Goal: Task Accomplishment & Management: Complete application form

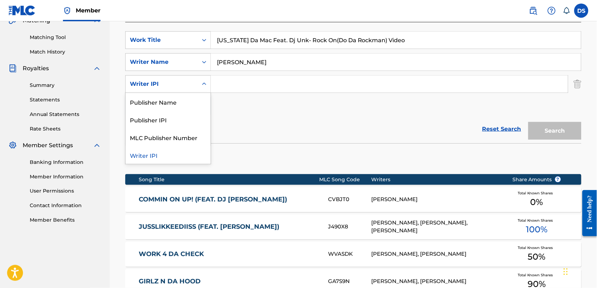
click at [202, 84] on icon "Search Form" at bounding box center [204, 83] width 7 height 7
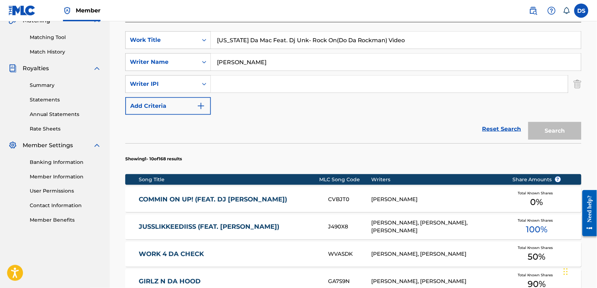
click at [216, 83] on input "Search Form" at bounding box center [389, 83] width 357 height 17
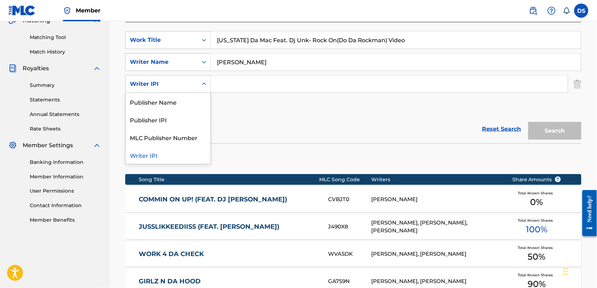
click at [204, 81] on icon "Search Form" at bounding box center [204, 83] width 7 height 7
click at [171, 136] on div "MLC Publisher Number" at bounding box center [168, 137] width 85 height 18
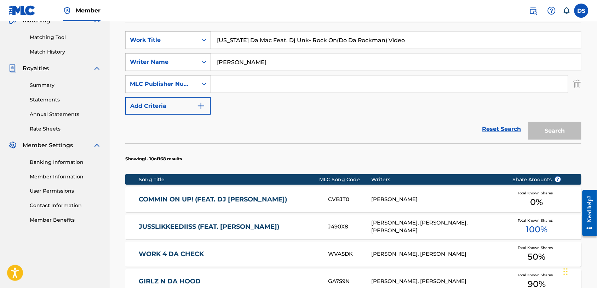
click at [223, 80] on input "Search Form" at bounding box center [389, 83] width 357 height 17
click at [205, 84] on icon "Search Form" at bounding box center [204, 84] width 4 height 2
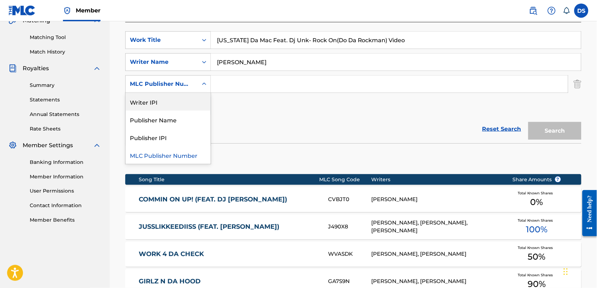
click at [153, 103] on div "Writer IPI" at bounding box center [168, 102] width 85 height 18
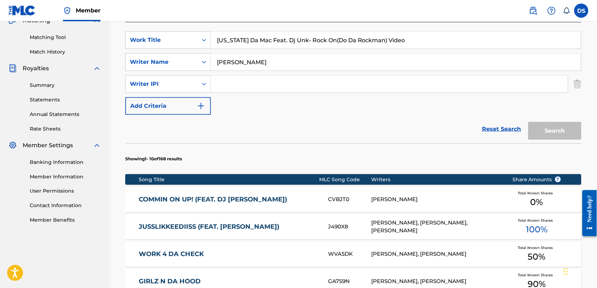
click at [218, 78] on input "Search Form" at bounding box center [389, 83] width 357 height 17
type input "00549964982"
click at [551, 130] on button "Search" at bounding box center [555, 131] width 53 height 18
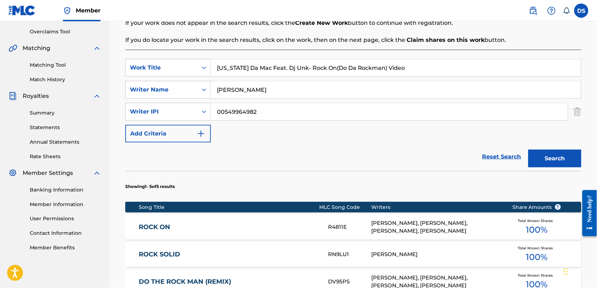
scroll to position [144, 0]
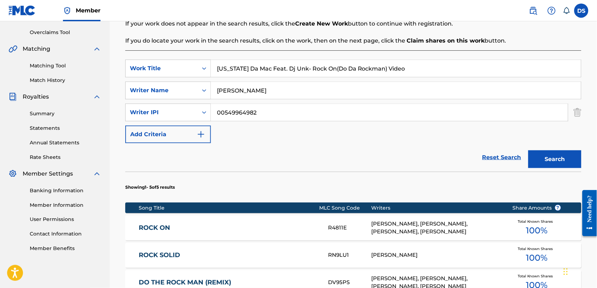
click at [47, 66] on link "Matching Tool" at bounding box center [66, 65] width 72 height 7
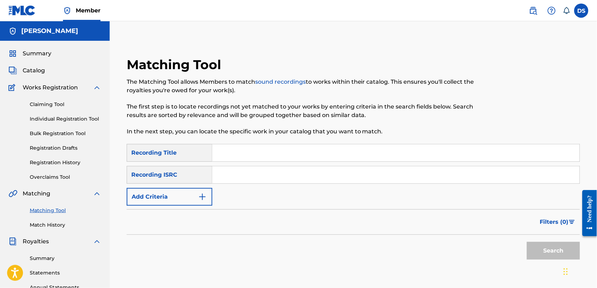
click at [216, 150] on input "Search Form" at bounding box center [396, 152] width 368 height 17
paste input "[US_STATE] Da Mac Feat. Dj Unk- Rock On(Do Da Rockman) Video"
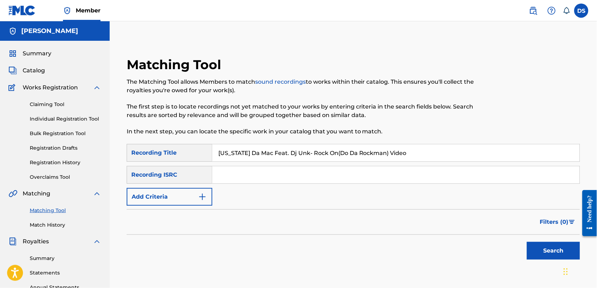
type input "[US_STATE] Da Mac Feat. Dj Unk- Rock On(Do Da Rockman) Video"
click at [231, 174] on input "Search Form" at bounding box center [396, 174] width 368 height 17
type input "u"
click at [237, 174] on input "USK0O107014" at bounding box center [396, 174] width 368 height 17
click at [263, 178] on input "USKO0107014" at bounding box center [396, 174] width 368 height 17
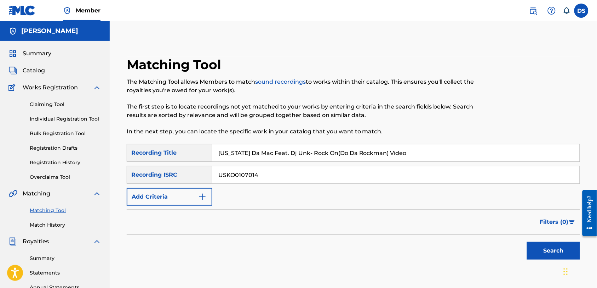
click at [263, 176] on input "USKO0107014" at bounding box center [396, 174] width 368 height 17
type input "USKO010701434"
click at [551, 249] on button "Search" at bounding box center [553, 251] width 53 height 18
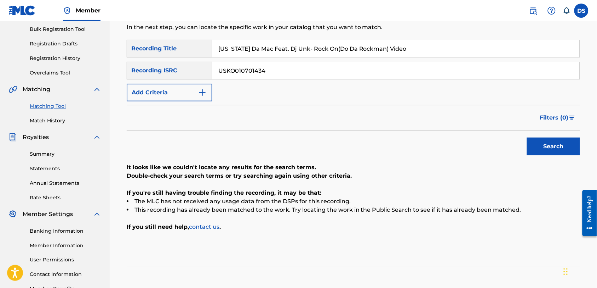
scroll to position [88, 0]
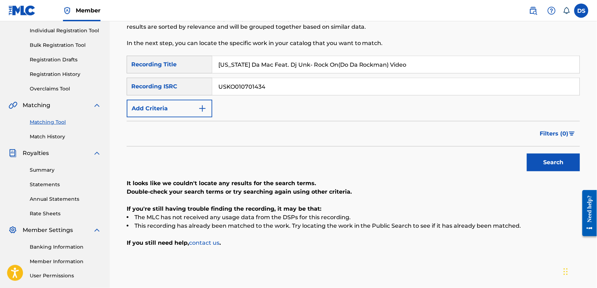
click at [44, 30] on link "Individual Registration Tool" at bounding box center [66, 30] width 72 height 7
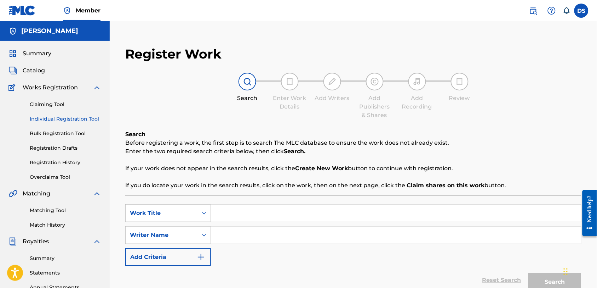
click at [263, 212] on input "Search Form" at bounding box center [396, 212] width 370 height 17
paste input "[US_STATE] Da Mac Feat. Dj Unk- Rock On(Do Da Rockman) Video"
click at [330, 212] on input "[US_STATE] Da Mac Feat. Dj Unk- Rock On(Do Da Rockman) Video" at bounding box center [396, 212] width 370 height 17
type input "[US_STATE] Da Mac Feat. Dj Unk- Rock On (Do Da Rockman) Video"
click at [230, 242] on input "Search Form" at bounding box center [396, 234] width 370 height 17
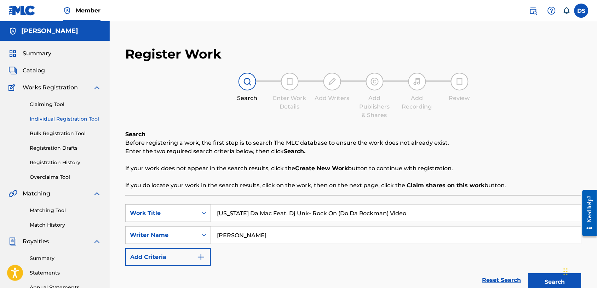
type input "[PERSON_NAME]"
click at [543, 280] on button "Search" at bounding box center [555, 282] width 53 height 18
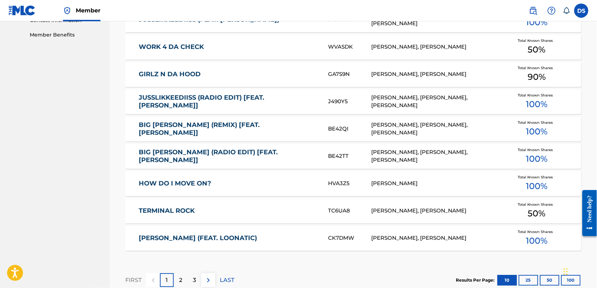
scroll to position [451, 0]
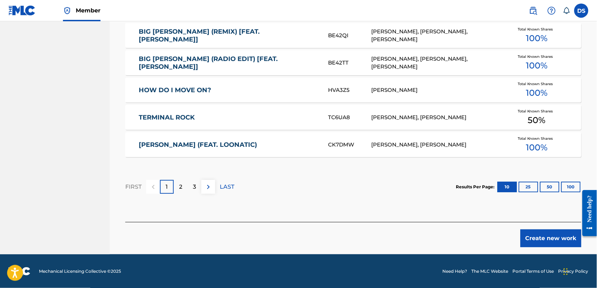
click at [182, 184] on p "2" at bounding box center [180, 186] width 3 height 8
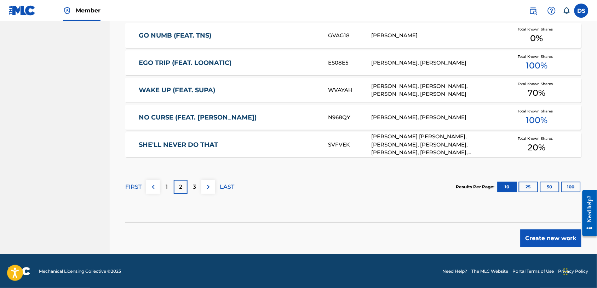
click at [197, 183] on div "3" at bounding box center [195, 187] width 14 height 14
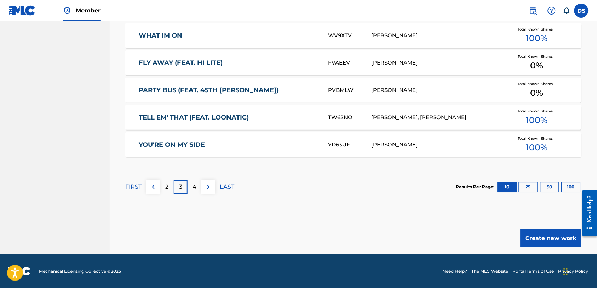
click at [537, 238] on button "Create new work" at bounding box center [551, 238] width 61 height 18
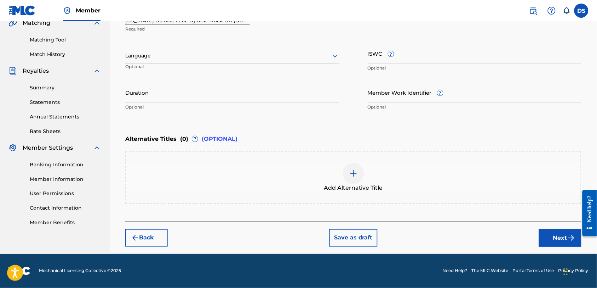
scroll to position [169, 0]
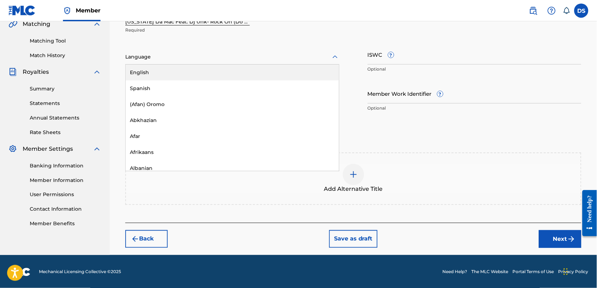
click at [330, 58] on div at bounding box center [232, 56] width 214 height 9
click at [142, 72] on div "English" at bounding box center [233, 72] width 214 height 16
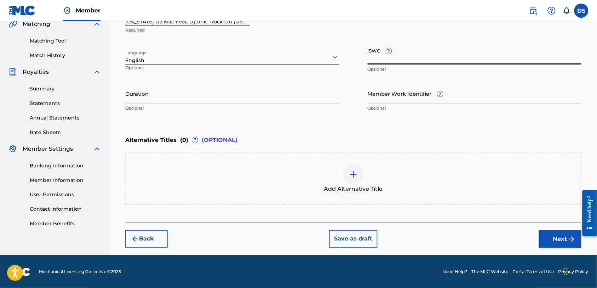
click at [397, 57] on input "ISWC ?" at bounding box center [475, 54] width 214 height 20
type input "T9013620241"
click at [381, 98] on input "Member Work Identifier ?" at bounding box center [475, 93] width 214 height 20
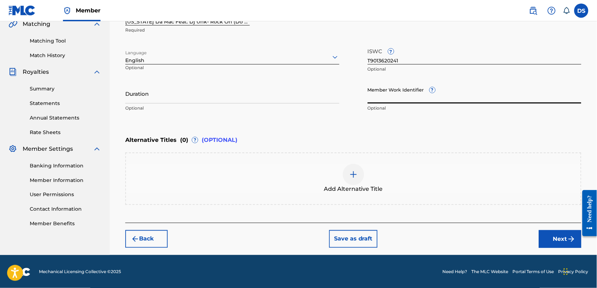
click at [276, 87] on input "Duration" at bounding box center [232, 93] width 214 height 20
click at [392, 98] on input "Member Work Identifier ?" at bounding box center [475, 93] width 214 height 20
type input "D"
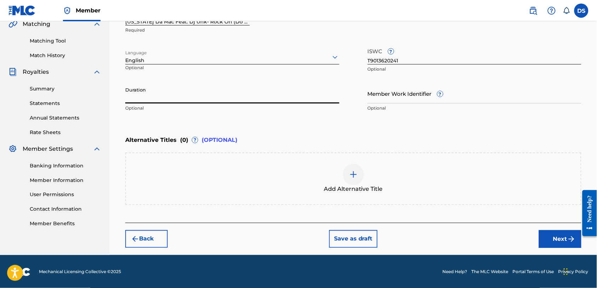
click at [140, 97] on input "Duration" at bounding box center [232, 93] width 214 height 20
